Goal: Transaction & Acquisition: Book appointment/travel/reservation

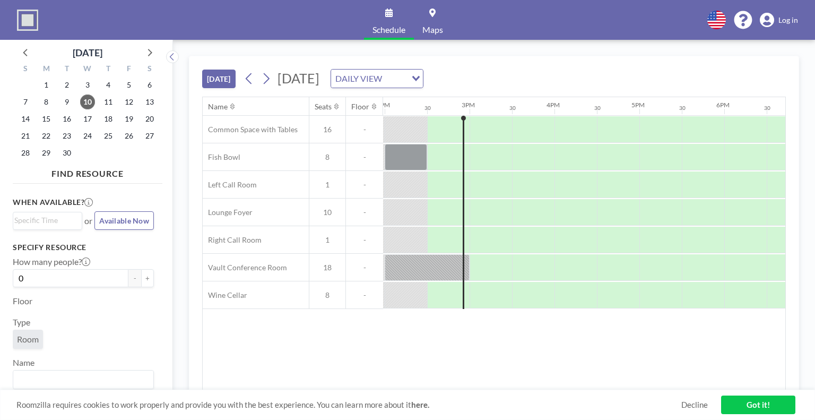
scroll to position [0, 1188]
click at [293, 367] on div "Name Seats Floor 12AM 30 1AM 30 2AM 30 3AM 30 4AM 30 5AM 30 6AM 30 7AM 30 8AM 3…" at bounding box center [494, 243] width 582 height 293
click at [271, 79] on icon at bounding box center [266, 79] width 10 height 16
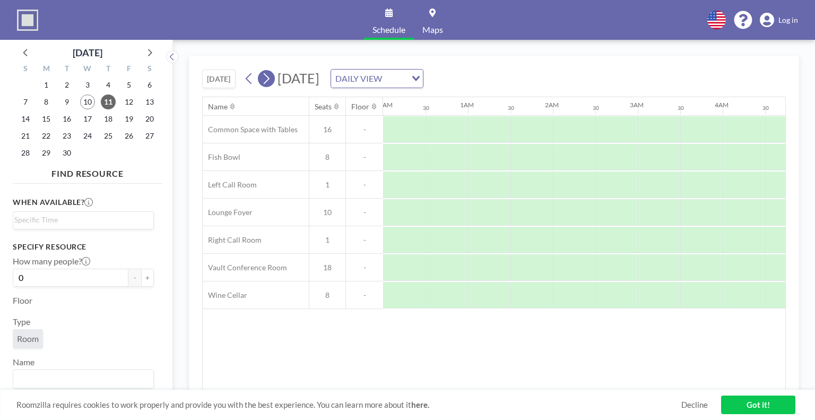
click at [271, 79] on icon at bounding box center [266, 79] width 10 height 16
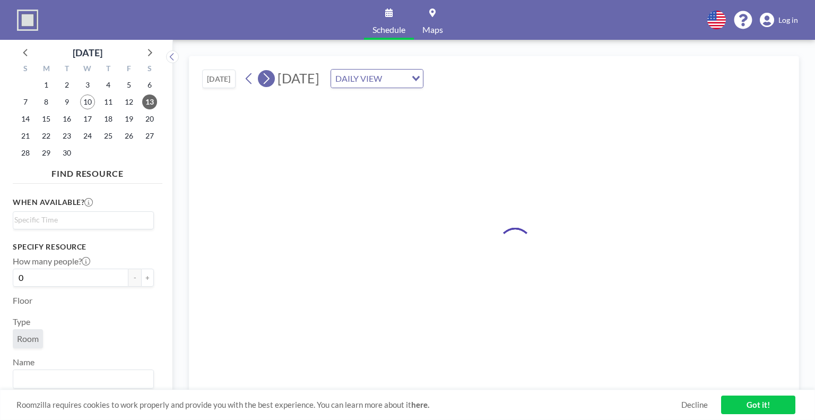
click at [271, 79] on icon at bounding box center [266, 79] width 10 height 16
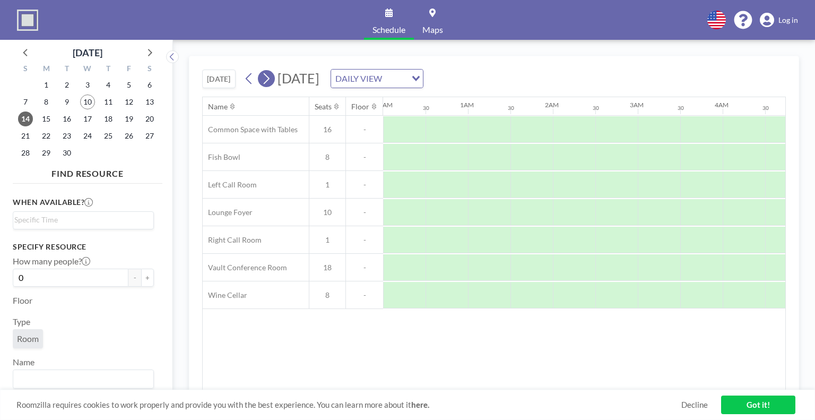
click at [271, 79] on icon at bounding box center [266, 79] width 10 height 16
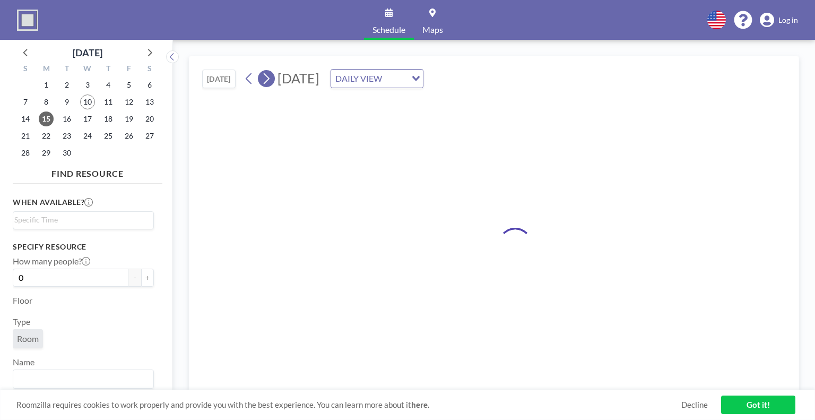
click at [271, 79] on icon at bounding box center [266, 79] width 10 height 16
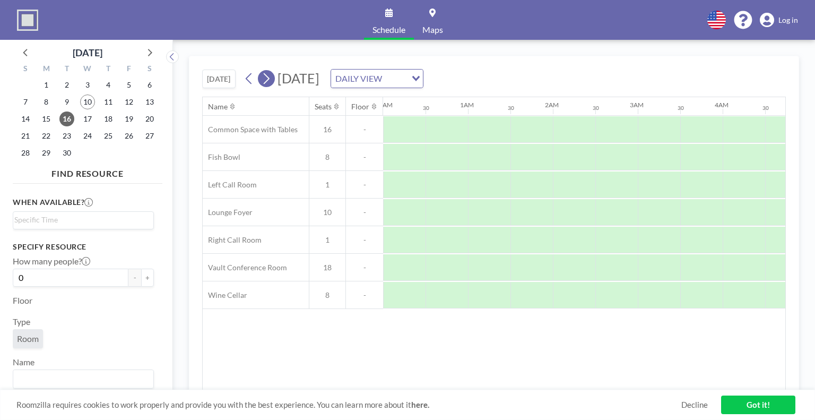
click at [271, 79] on icon at bounding box center [266, 79] width 10 height 16
click at [242, 79] on div "[DATE] DAILY VIEW Loading..." at bounding box center [332, 78] width 182 height 19
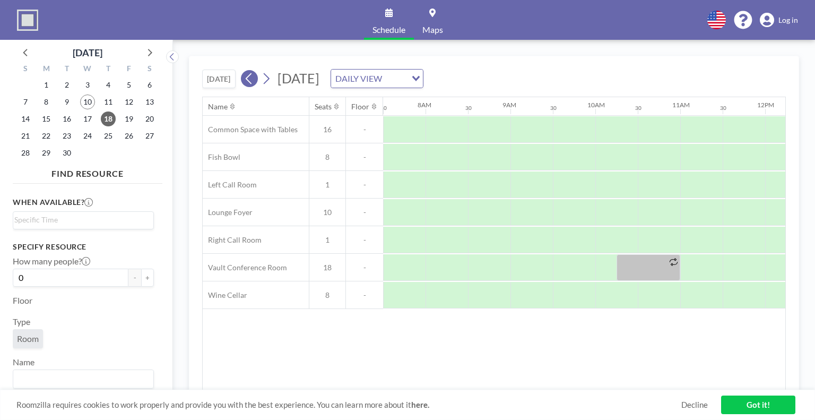
click at [249, 80] on icon at bounding box center [249, 78] width 6 height 11
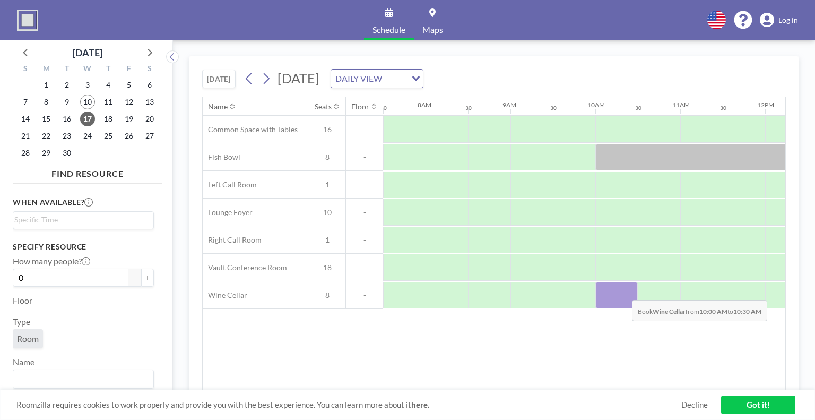
click at [623, 291] on div at bounding box center [616, 295] width 42 height 27
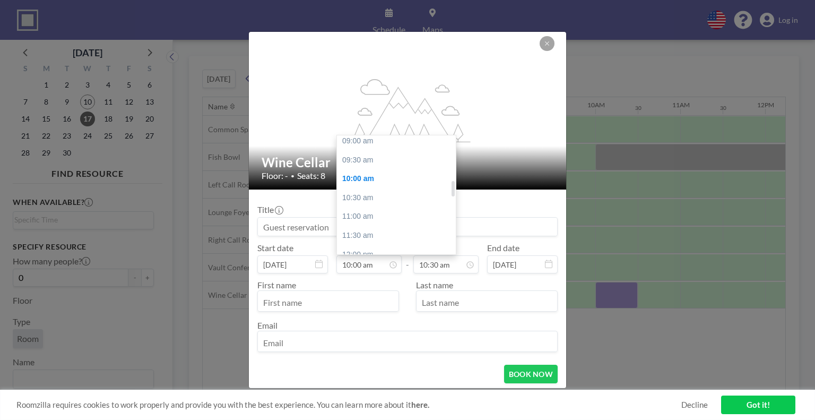
scroll to position [336, 0]
click at [452, 187] on div at bounding box center [452, 187] width 3 height 15
click at [424, 168] on div "09:30 am" at bounding box center [399, 168] width 124 height 19
type input "09:30 am"
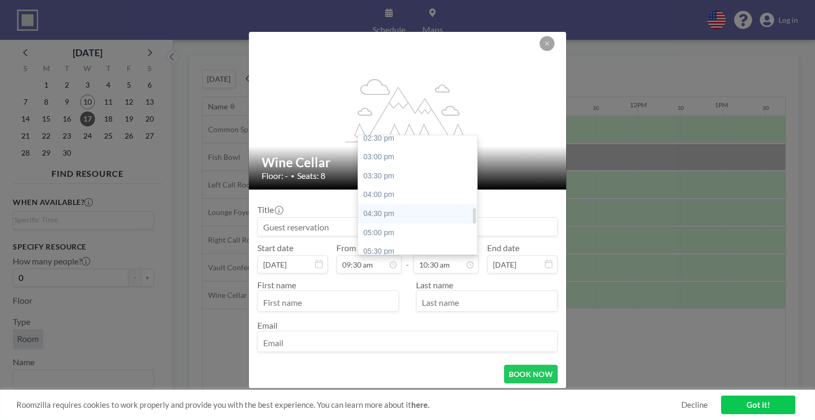
scroll to position [558, 0]
drag, startPoint x: 469, startPoint y: 198, endPoint x: 469, endPoint y: 221, distance: 22.3
click at [469, 221] on div "12:00 am 12:30 am 01:00 am 01:30 am 02:00 am 02:30 am 03:00 am 03:30 am 04:00 a…" at bounding box center [417, 194] width 119 height 119
click at [453, 228] on div "05:00 pm" at bounding box center [420, 229] width 124 height 19
type input "05:00 pm"
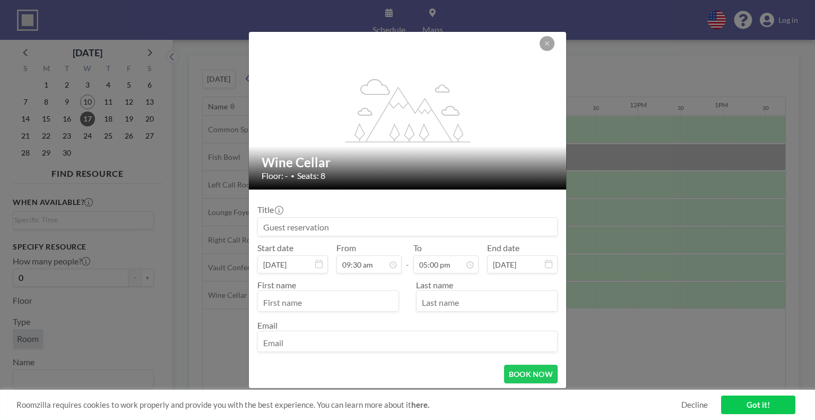
scroll to position [359, 0]
drag, startPoint x: 365, startPoint y: 230, endPoint x: 269, endPoint y: 230, distance: 96.0
click at [269, 230] on input at bounding box center [407, 226] width 299 height 18
type input "[PERSON_NAME] Training/Meetings"
click at [293, 305] on input "text" at bounding box center [328, 302] width 141 height 18
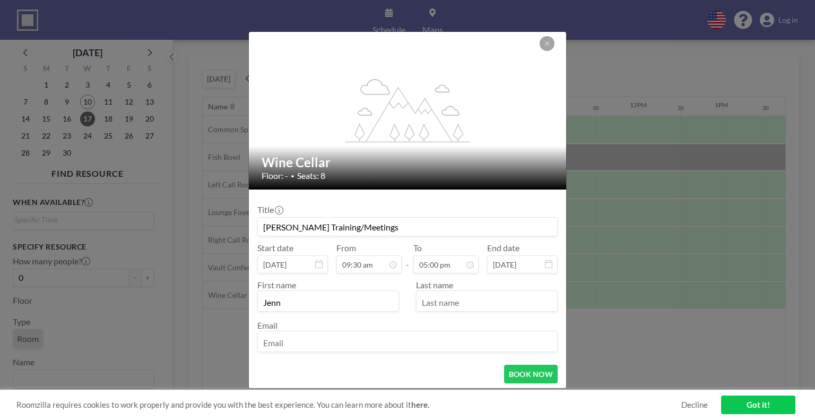
type input "Jenn"
type input "[PERSON_NAME]"
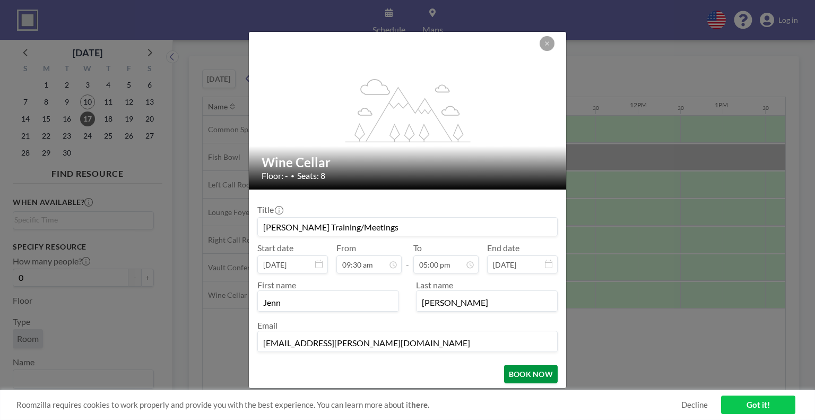
type input "[EMAIL_ADDRESS][PERSON_NAME][DOMAIN_NAME]"
click at [524, 377] on button "BOOK NOW" at bounding box center [531, 373] width 54 height 19
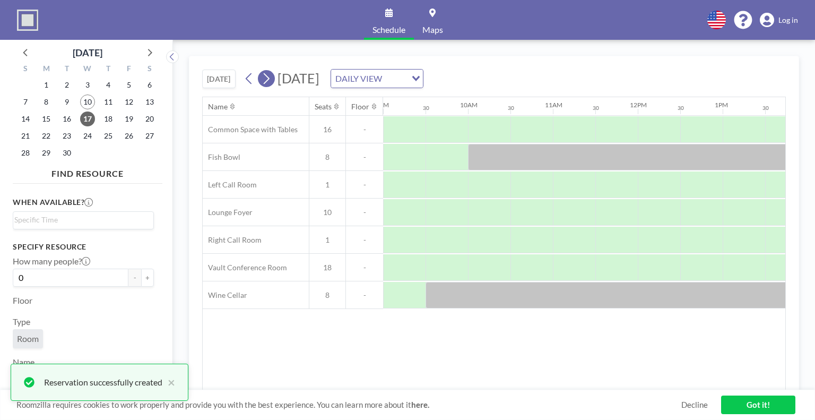
click at [262, 76] on button at bounding box center [266, 78] width 17 height 17
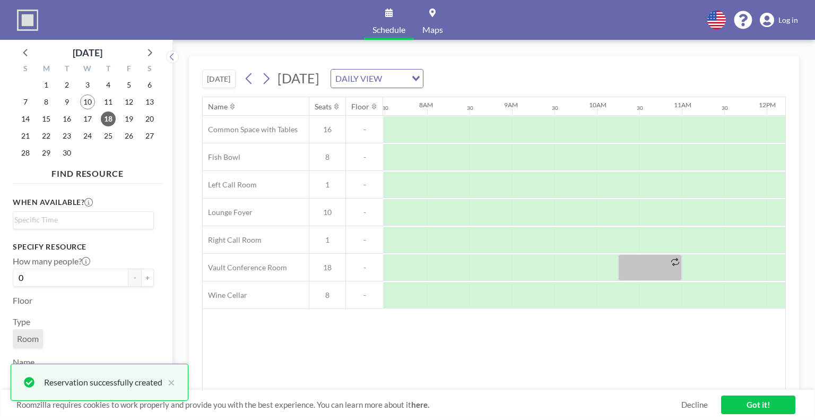
scroll to position [0, 637]
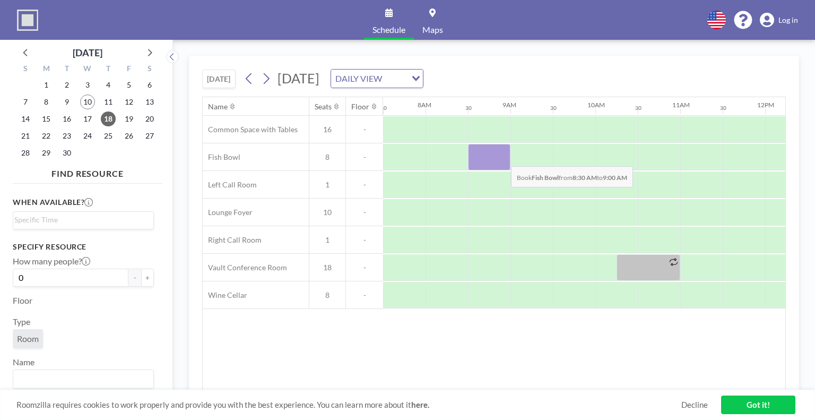
click at [502, 158] on div at bounding box center [489, 157] width 42 height 27
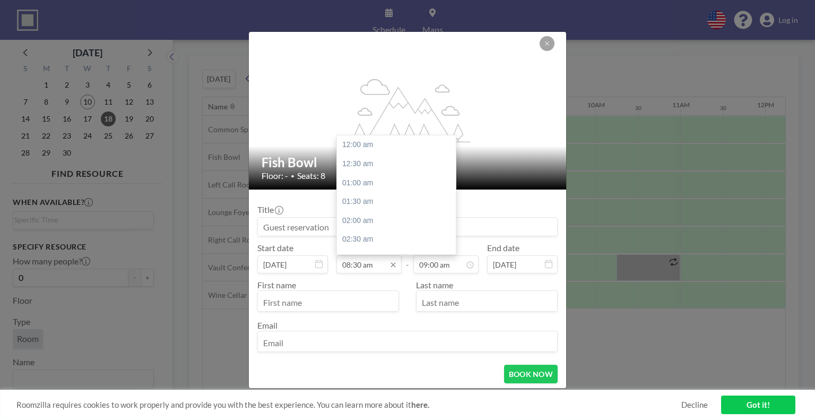
scroll to position [320, 0]
click at [378, 164] on div "09:00 am" at bounding box center [399, 164] width 124 height 19
type input "09:00 am"
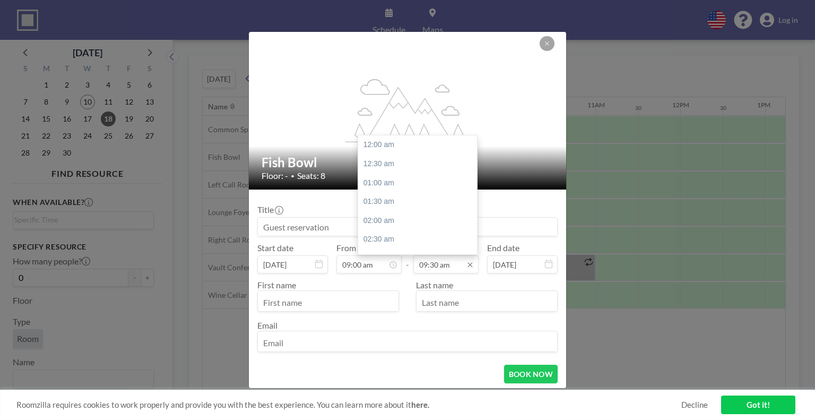
scroll to position [359, 0]
click at [465, 258] on input "09:30 am" at bounding box center [445, 264] width 65 height 18
drag, startPoint x: 470, startPoint y: 191, endPoint x: 473, endPoint y: 218, distance: 27.1
click at [473, 218] on div "12:00 am 12:30 am 01:00 am 01:30 am 02:00 am 02:30 am 03:00 am 03:30 am 04:00 a…" at bounding box center [417, 194] width 119 height 119
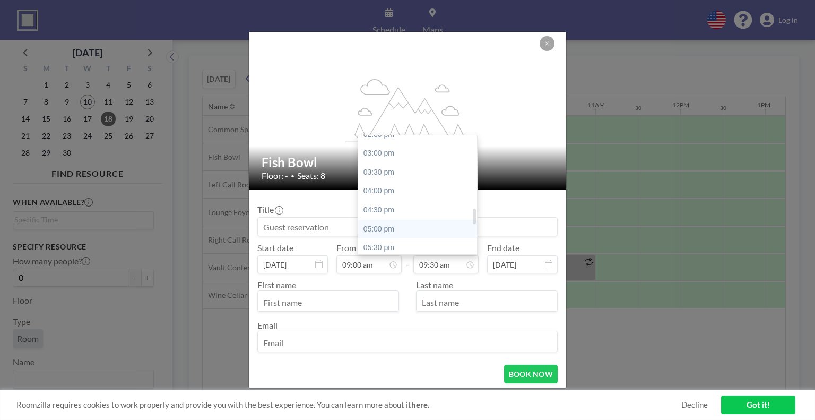
click at [455, 229] on div "05:00 pm" at bounding box center [420, 229] width 124 height 19
type input "05:00 pm"
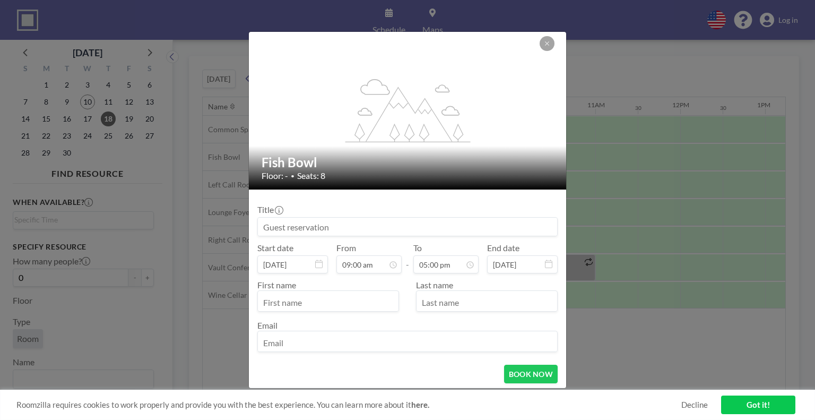
click at [419, 221] on input at bounding box center [407, 226] width 299 height 18
type input "[PERSON_NAME] Training/Meetings"
click at [359, 305] on input "text" at bounding box center [328, 302] width 141 height 18
type input "Jenn"
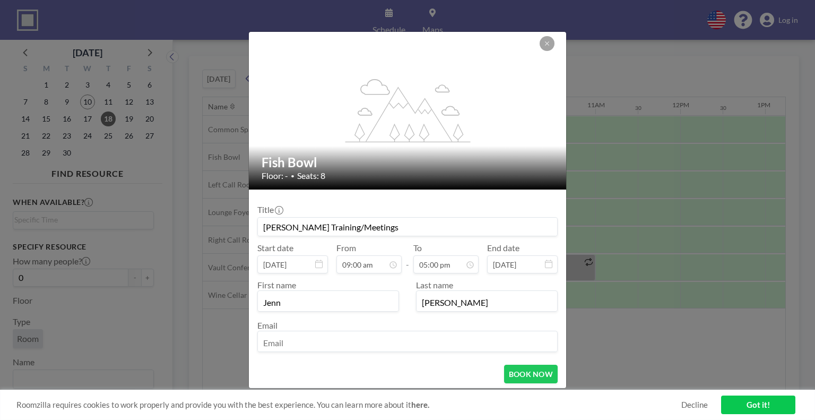
type input "[PERSON_NAME]"
paste input "[EMAIL_ADDRESS][PERSON_NAME][DOMAIN_NAME]"
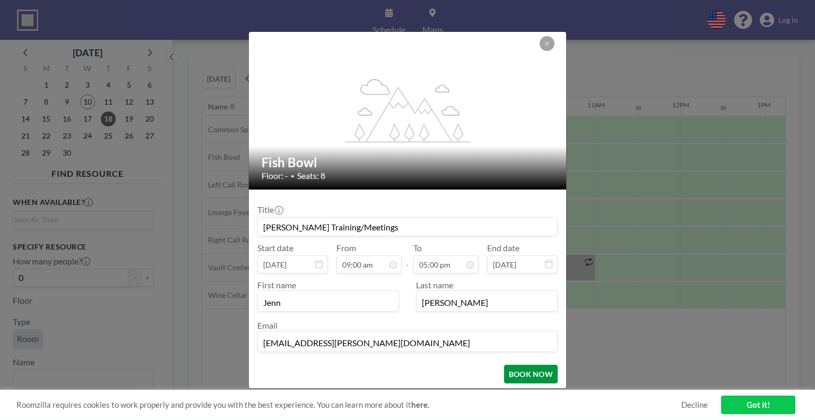
type input "[EMAIL_ADDRESS][PERSON_NAME][DOMAIN_NAME]"
click at [530, 377] on button "BOOK NOW" at bounding box center [531, 373] width 54 height 19
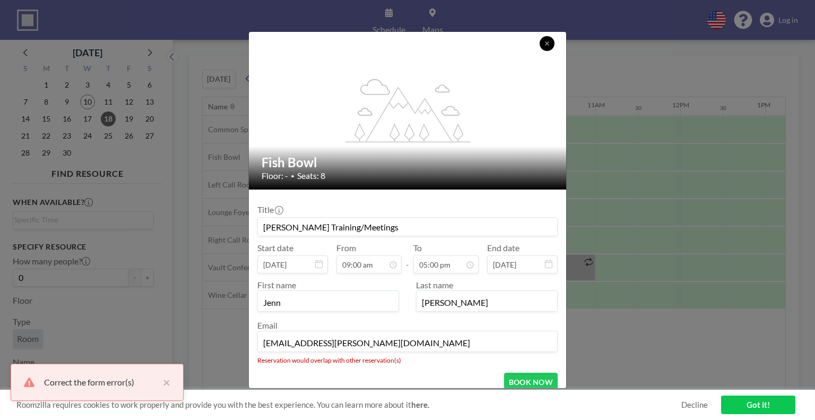
click at [550, 37] on button at bounding box center [546, 43] width 15 height 15
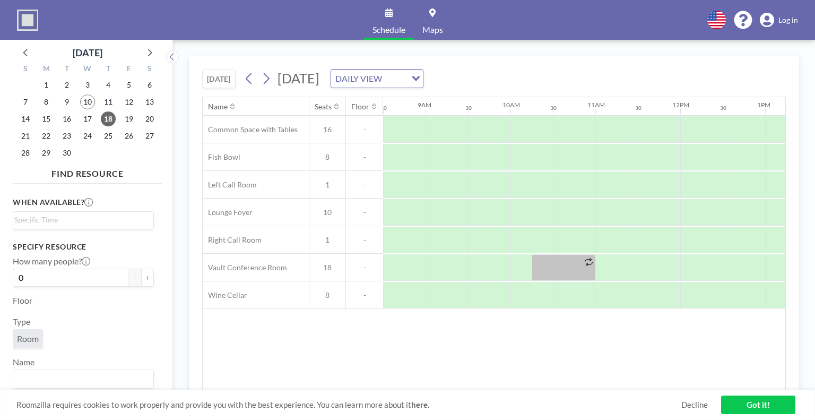
drag, startPoint x: 457, startPoint y: 383, endPoint x: 475, endPoint y: 383, distance: 18.0
click at [475, 383] on div "Name Seats Floor 12AM 30 1AM 30 2AM 30 3AM 30 4AM 30 5AM 30 6AM 30 7AM 30 8AM 3…" at bounding box center [494, 243] width 582 height 293
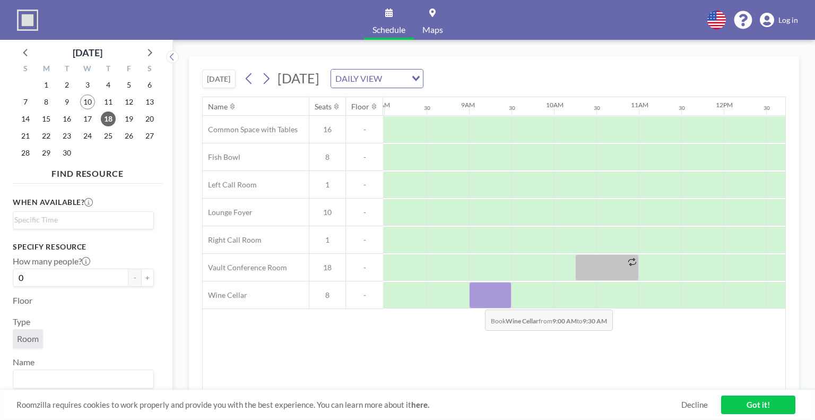
click at [476, 301] on div at bounding box center [490, 295] width 42 height 27
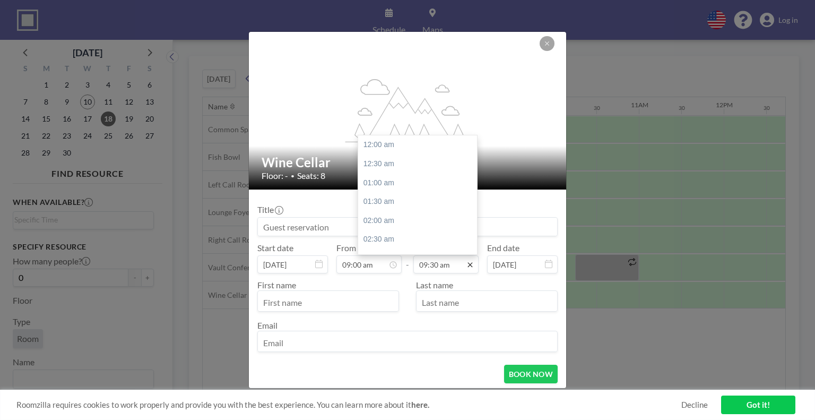
scroll to position [359, 0]
click at [466, 268] on icon at bounding box center [470, 264] width 8 height 8
drag, startPoint x: 471, startPoint y: 192, endPoint x: 473, endPoint y: 218, distance: 26.0
click at [473, 218] on div "12:00 am 12:30 am 01:00 am 01:30 am 02:00 am 02:30 am 03:00 am 03:30 am 04:00 a…" at bounding box center [417, 194] width 119 height 119
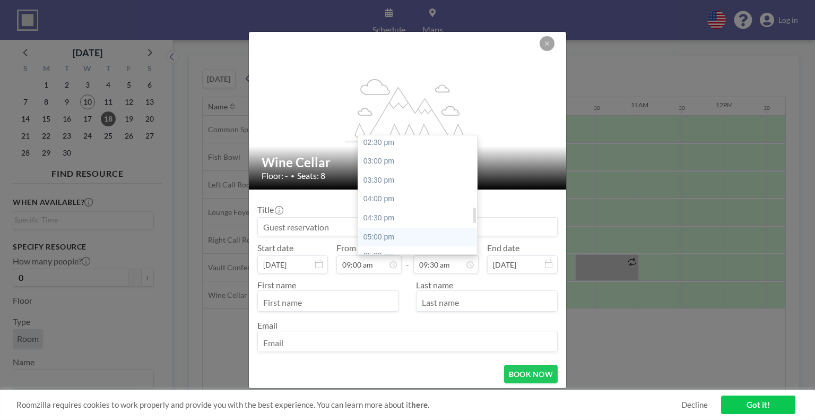
click at [446, 237] on div "05:00 pm" at bounding box center [420, 237] width 124 height 19
type input "05:00 pm"
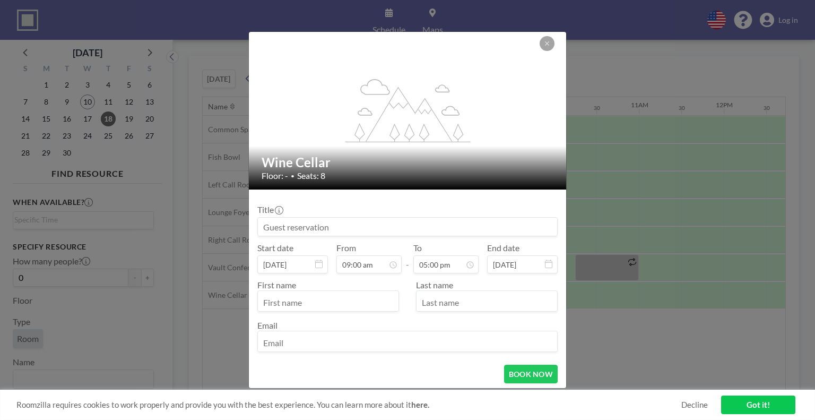
scroll to position [642, 0]
click at [403, 232] on input at bounding box center [407, 226] width 299 height 18
type input "[PERSON_NAME] Training/Meetings"
click at [380, 305] on input "text" at bounding box center [328, 302] width 141 height 18
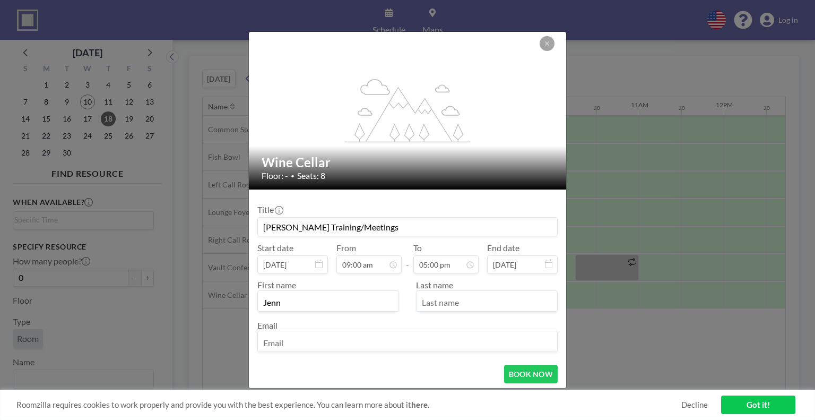
type input "Jenn"
type input "[PERSON_NAME]"
paste input "[EMAIL_ADDRESS][PERSON_NAME][DOMAIN_NAME]"
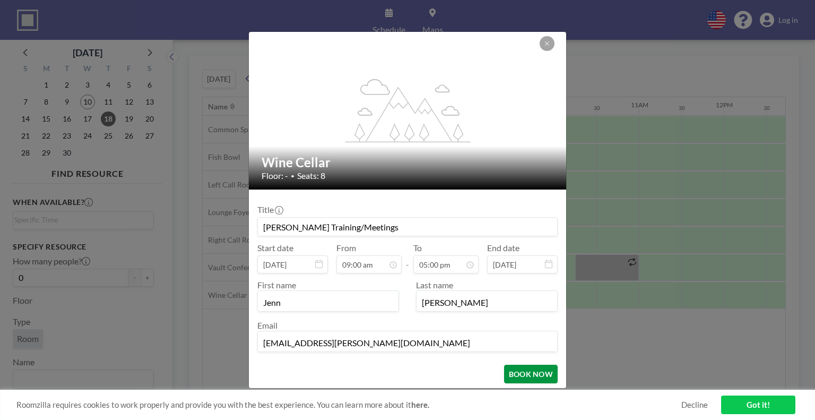
type input "[EMAIL_ADDRESS][PERSON_NAME][DOMAIN_NAME]"
click at [521, 378] on button "BOOK NOW" at bounding box center [531, 373] width 54 height 19
